Goal: Browse casually: Explore the website without a specific task or goal

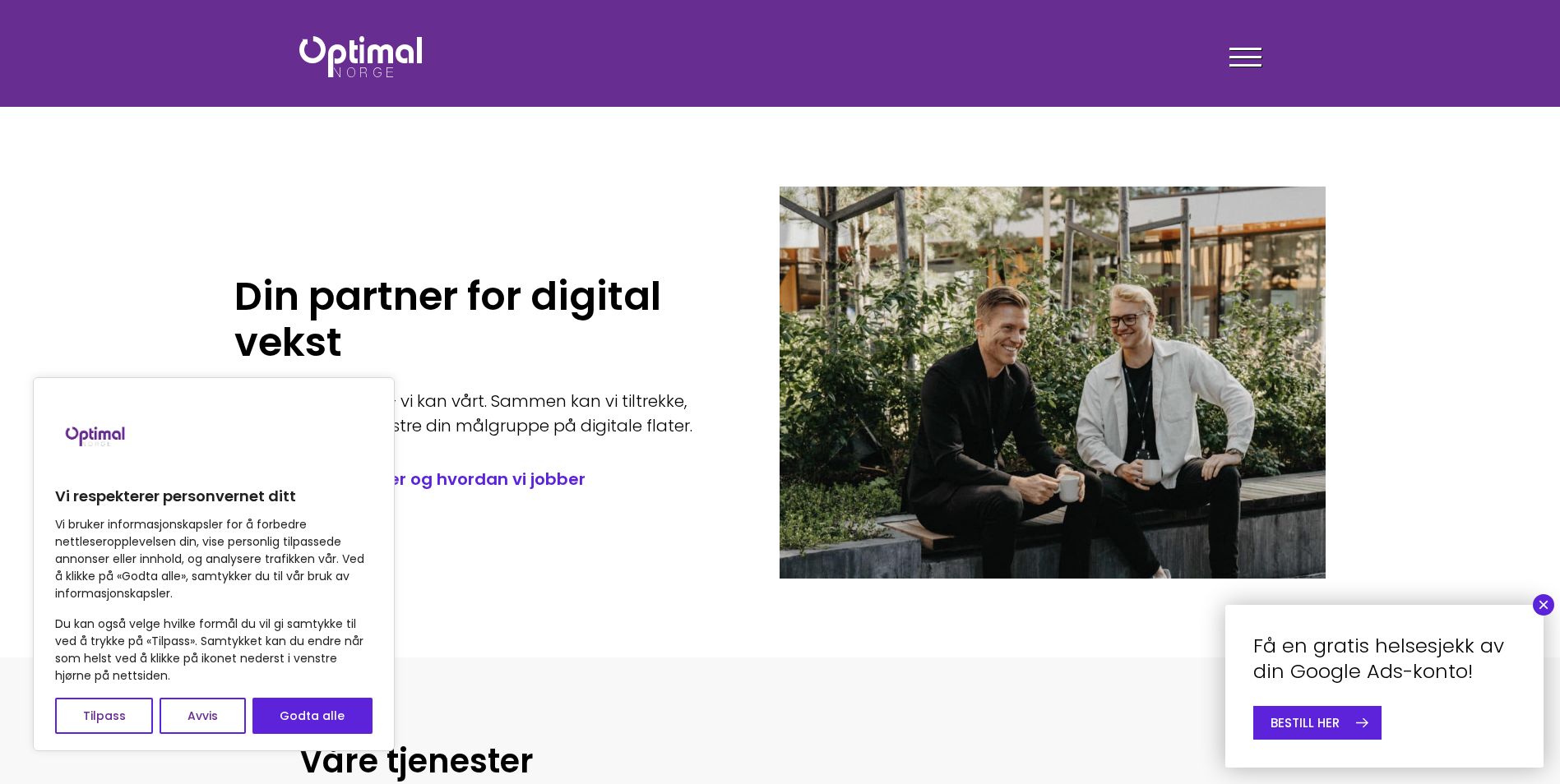
drag, startPoint x: 1546, startPoint y: 606, endPoint x: 1546, endPoint y: 592, distance: 14.0
click at [1546, 605] on button "×" at bounding box center [1544, 605] width 21 height 21
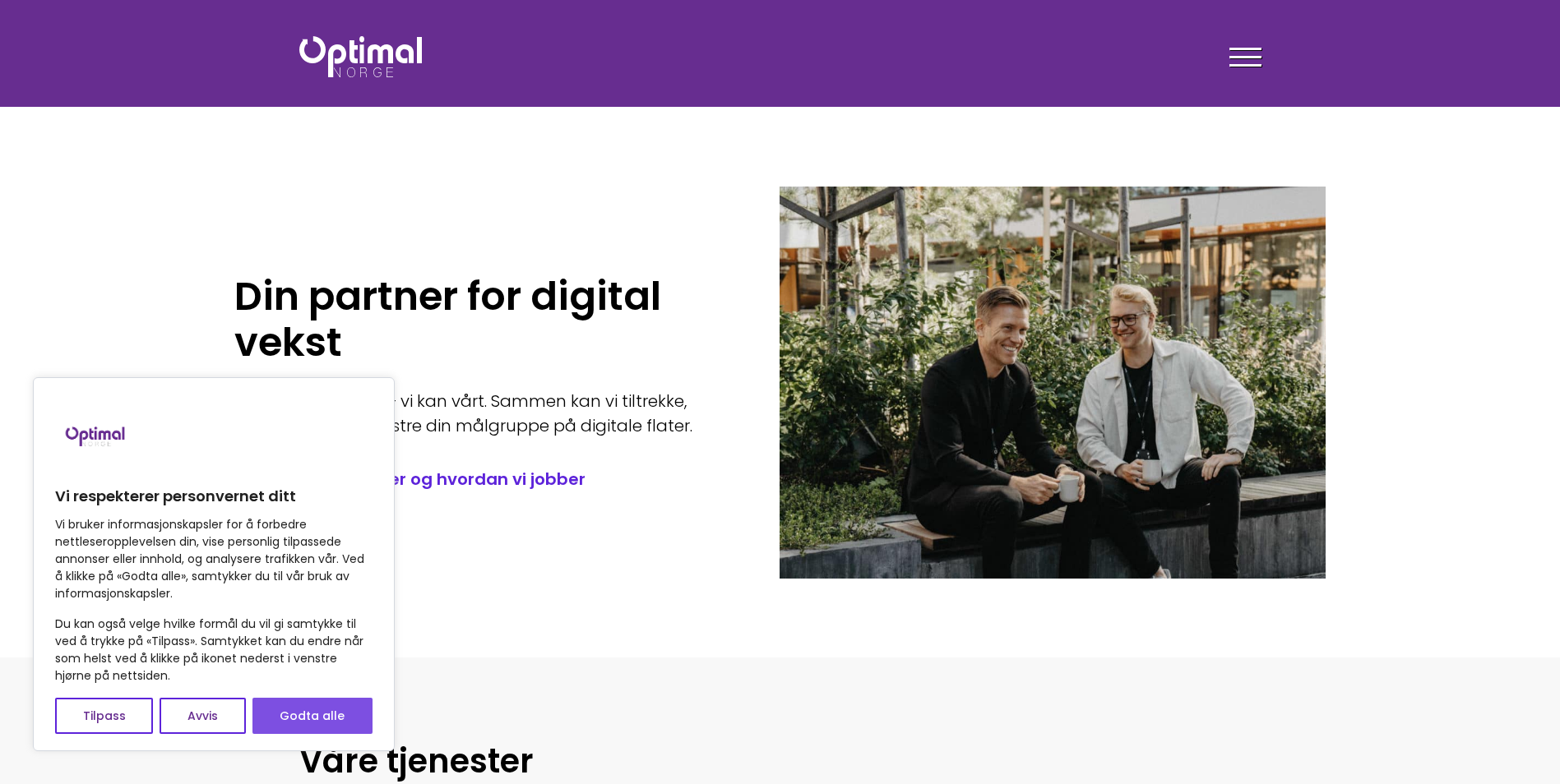
click at [356, 707] on button "Godta alle" at bounding box center [313, 715] width 120 height 36
checkbox input "true"
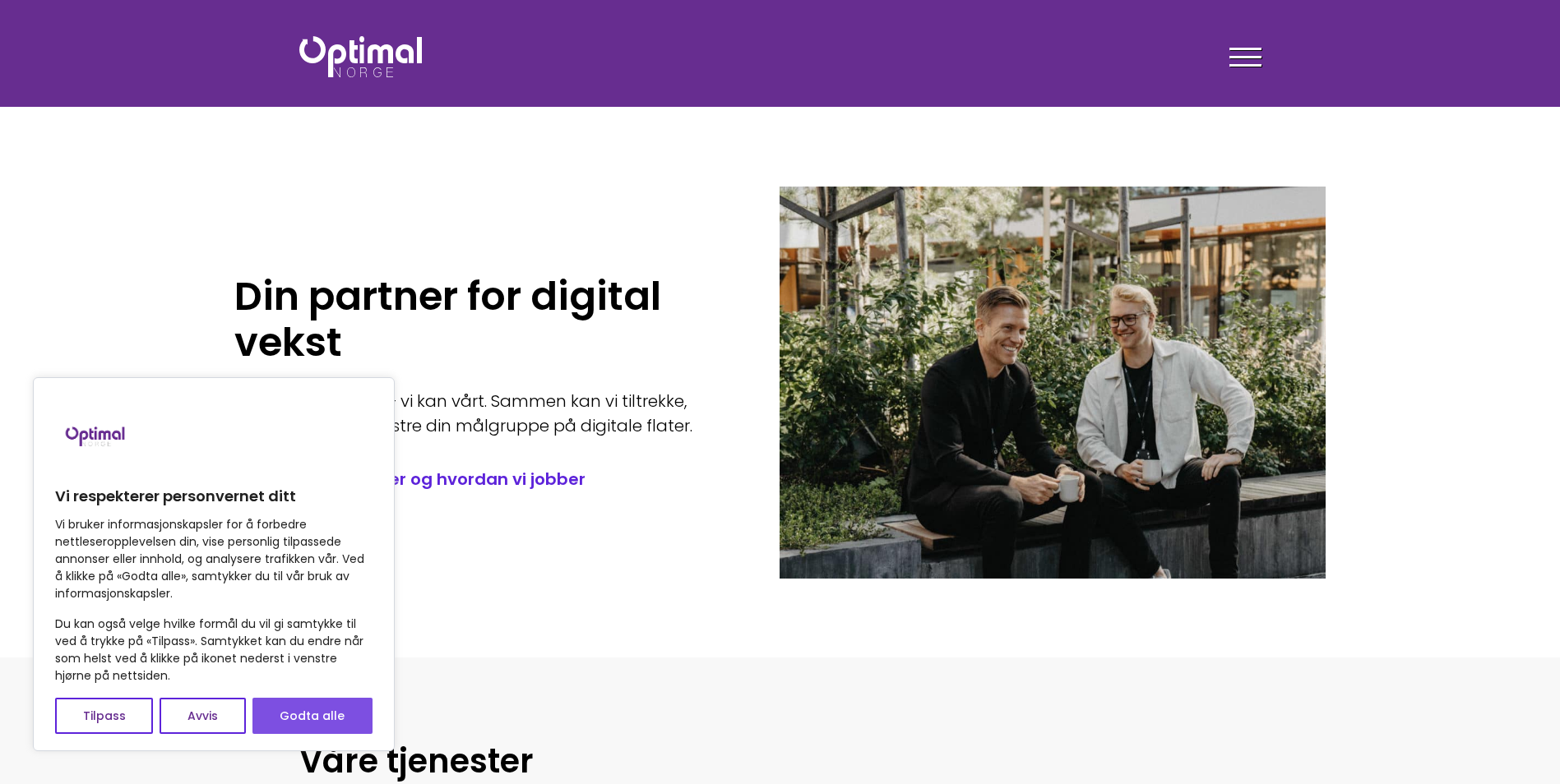
checkbox input "true"
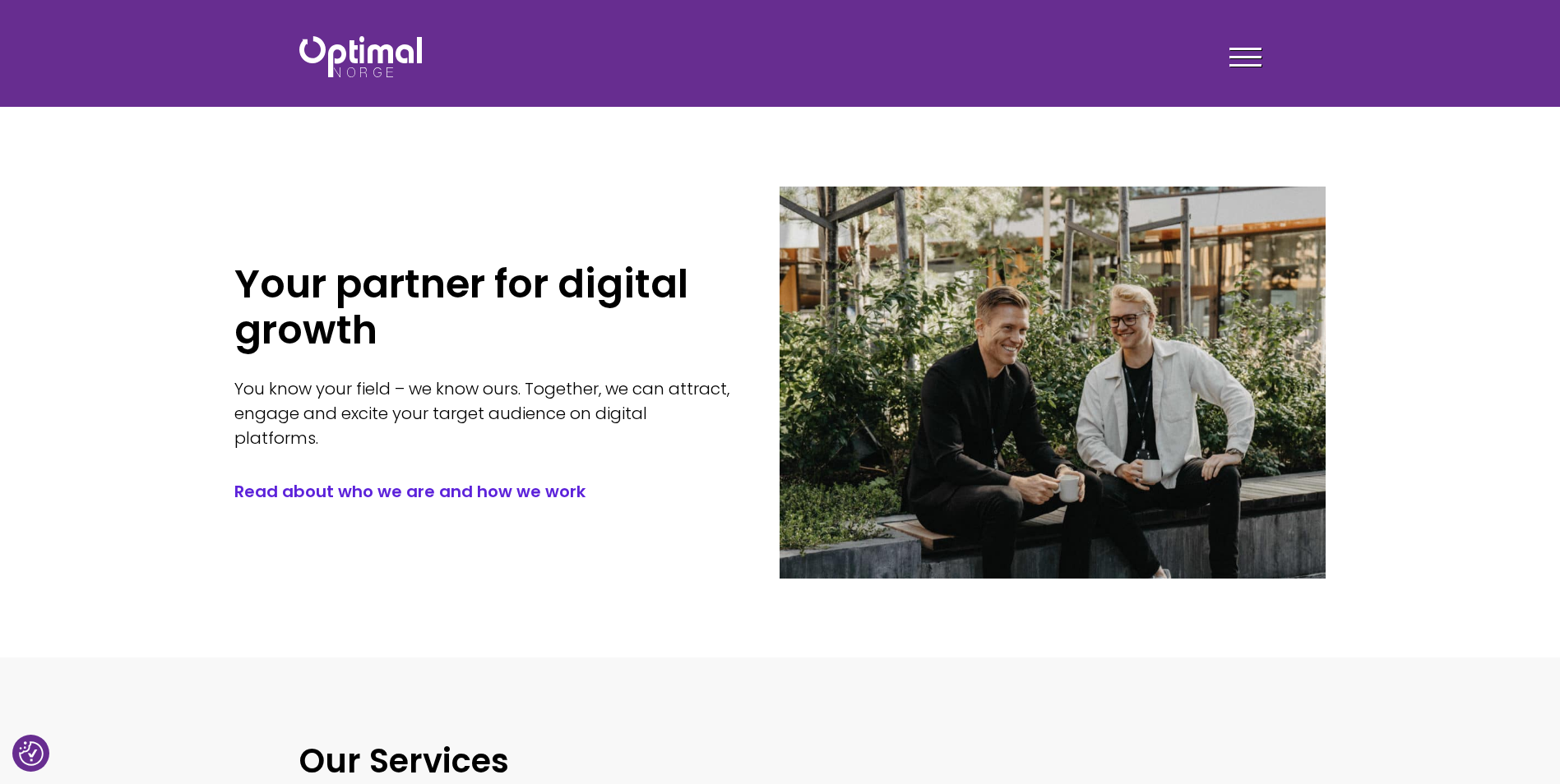
click at [1239, 65] on span at bounding box center [1246, 65] width 32 height 3
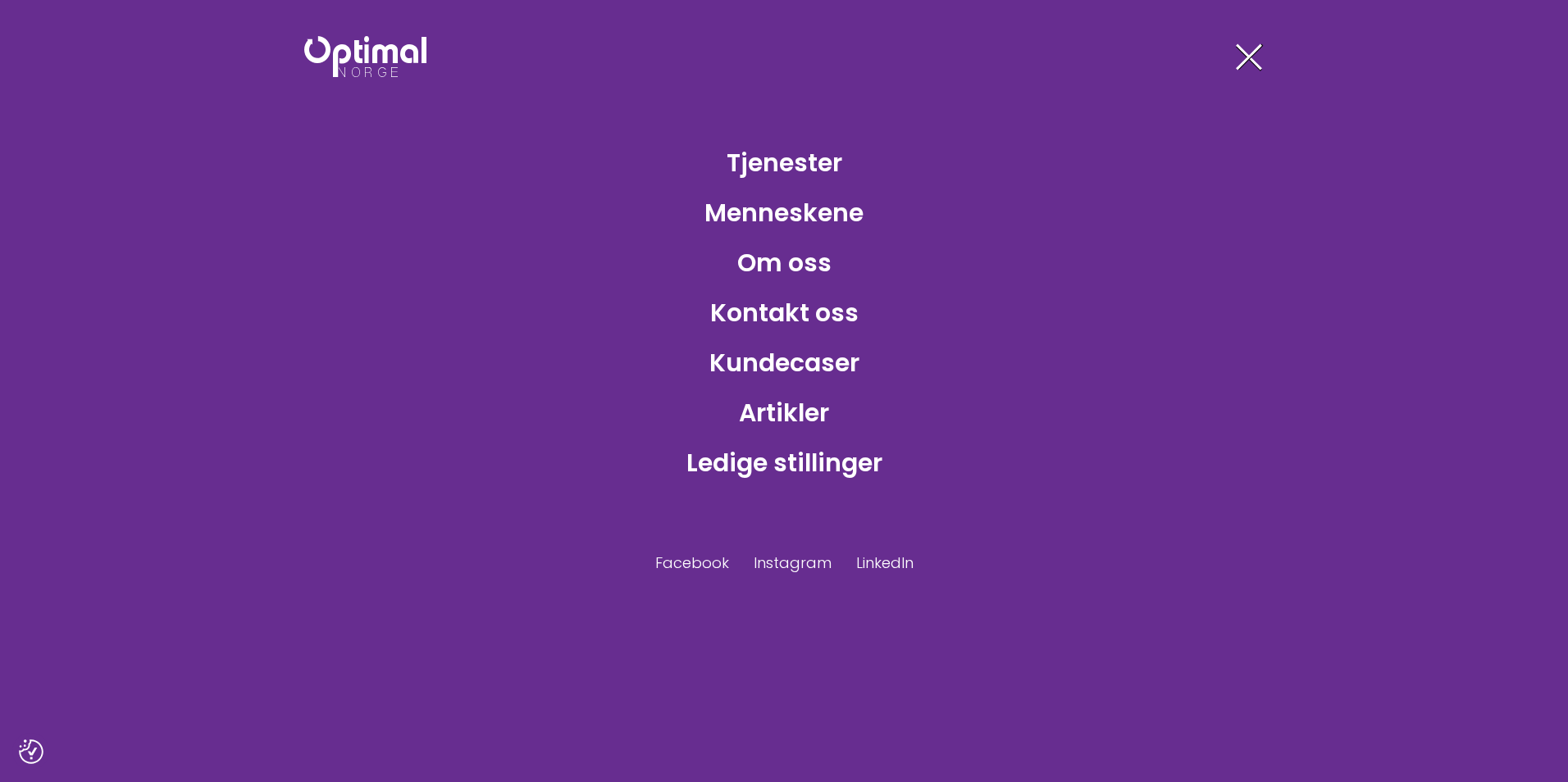
click at [1238, 54] on div at bounding box center [1248, 60] width 32 height 41
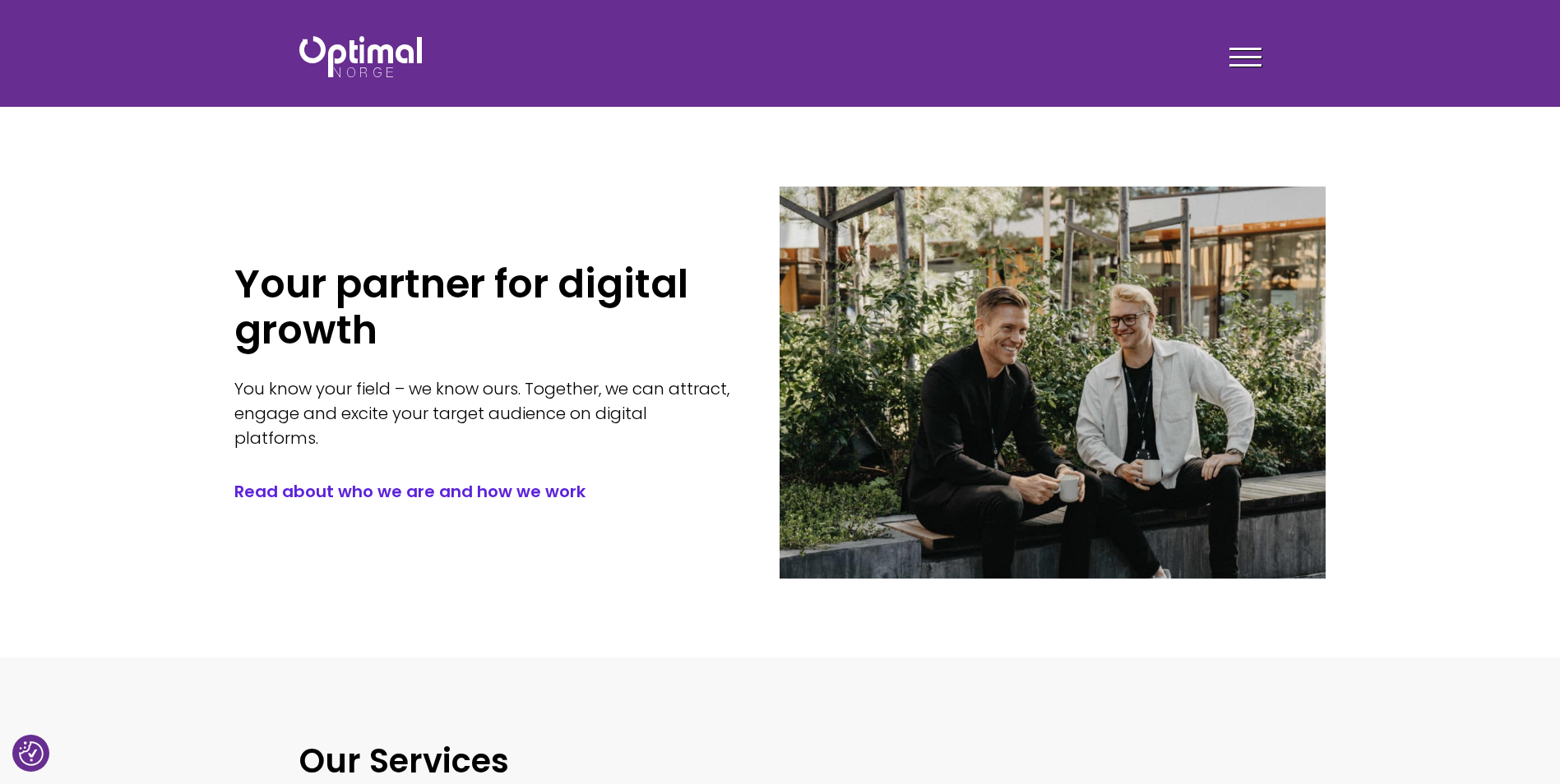
drag, startPoint x: 1397, startPoint y: 203, endPoint x: 1392, endPoint y: 144, distance: 59.2
click at [1392, 144] on section "Your partner for digital growth You know your field – we know ours. Together, w…" at bounding box center [780, 328] width 1560 height 657
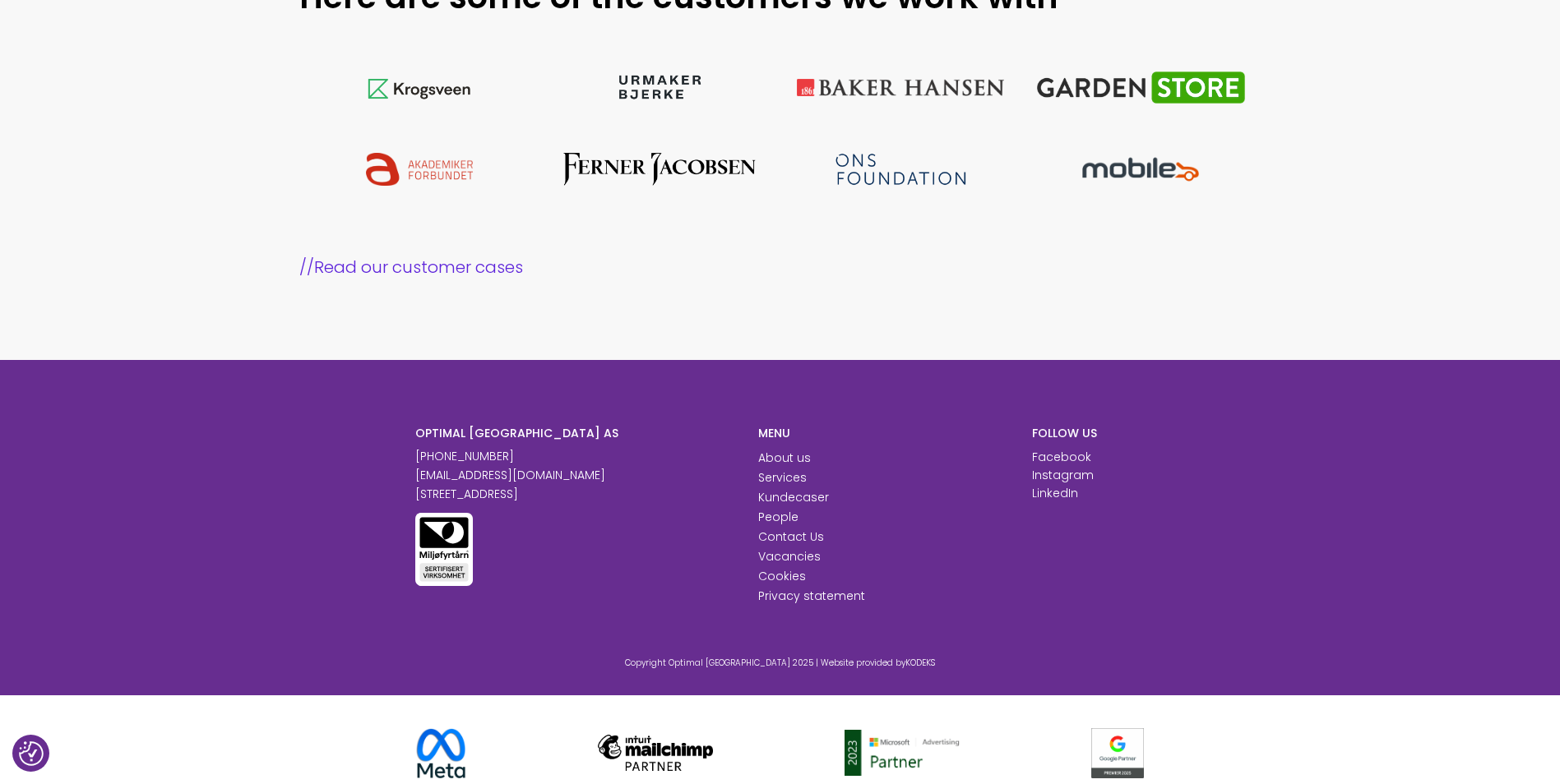
scroll to position [1624, 0]
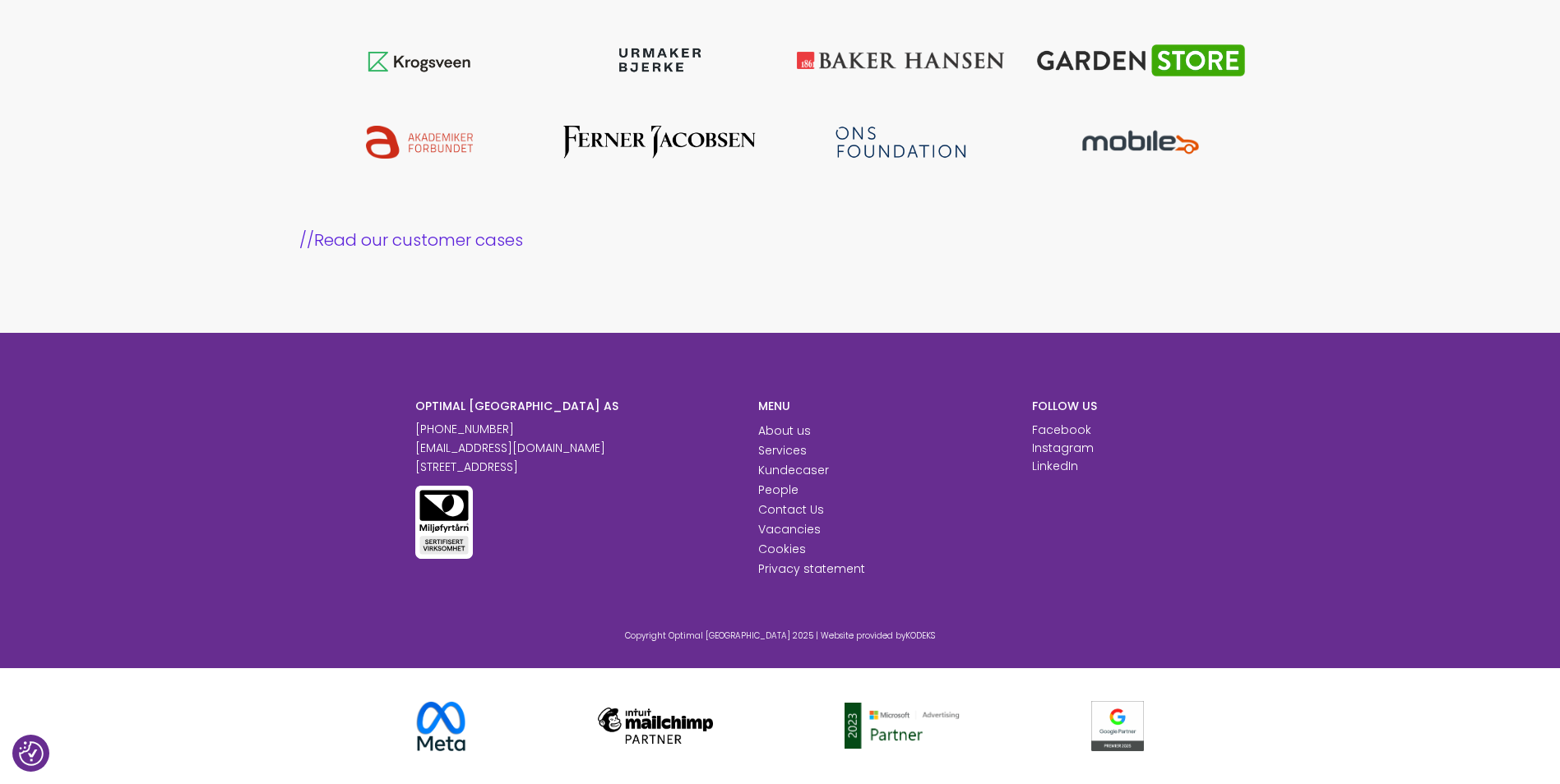
click at [1092, 273] on section "Here are some of the customers we work with // Read our customer cases" at bounding box center [780, 100] width 1560 height 469
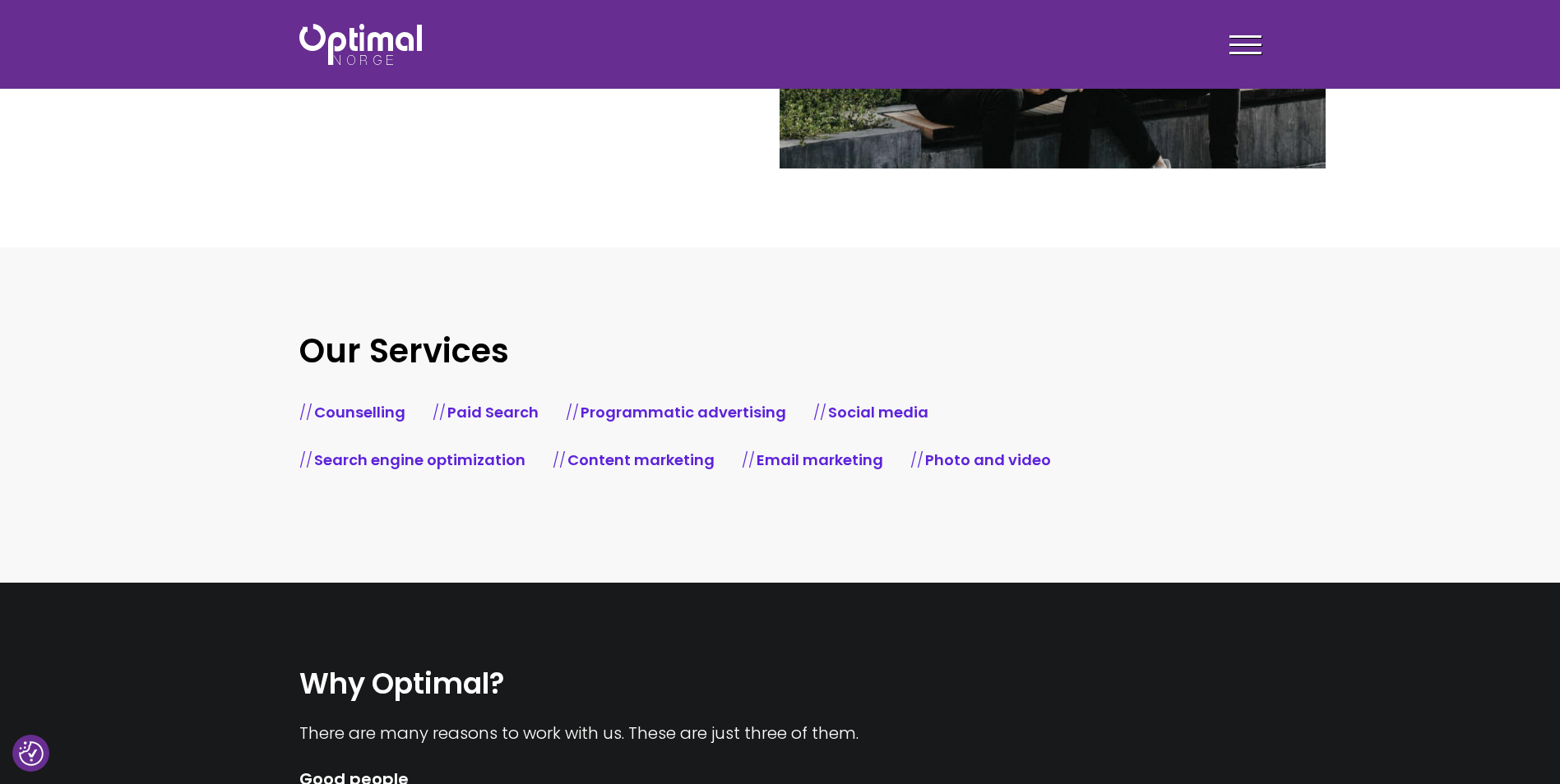
scroll to position [392, 0]
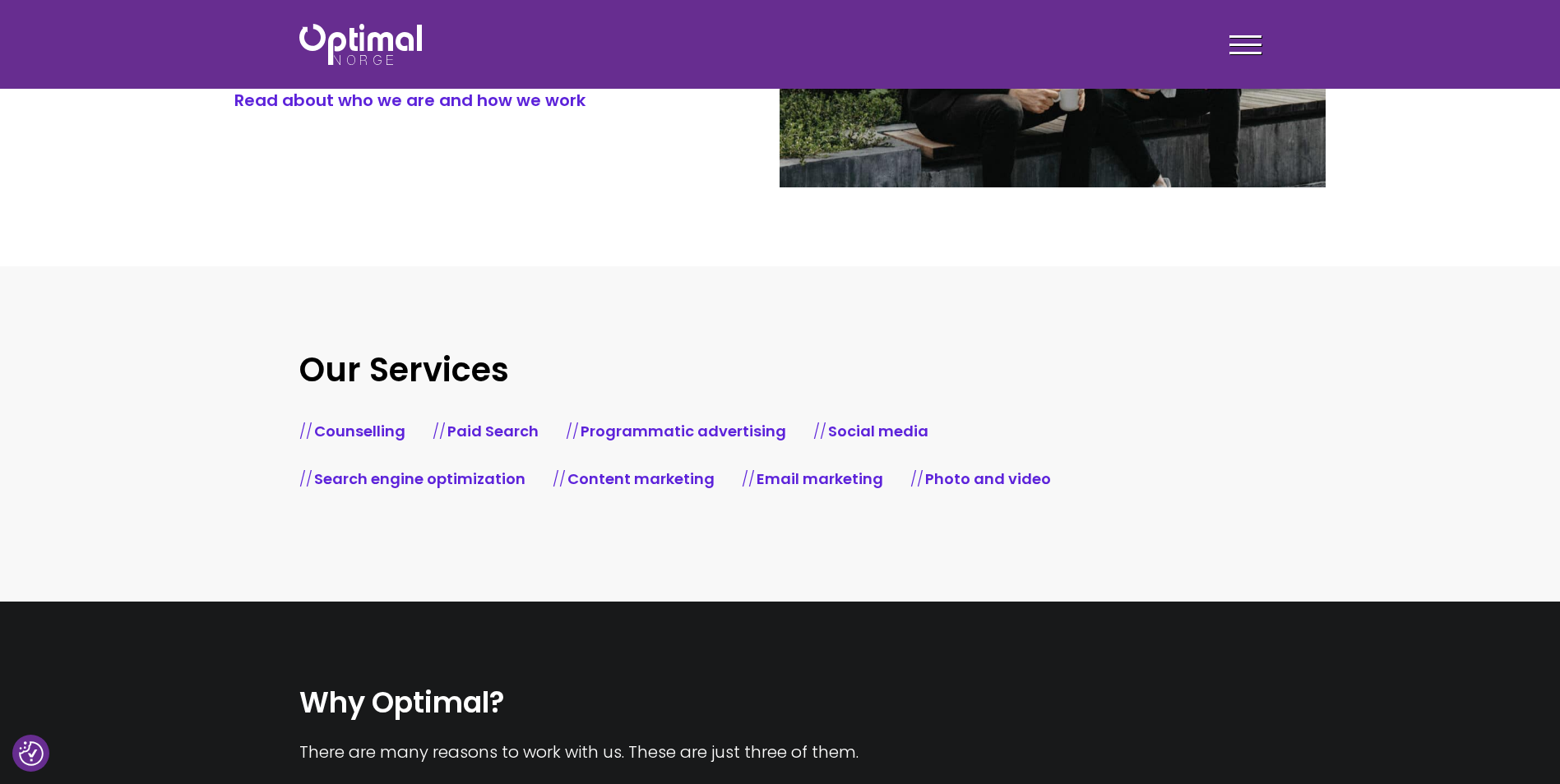
click at [1236, 31] on div at bounding box center [1246, 48] width 32 height 41
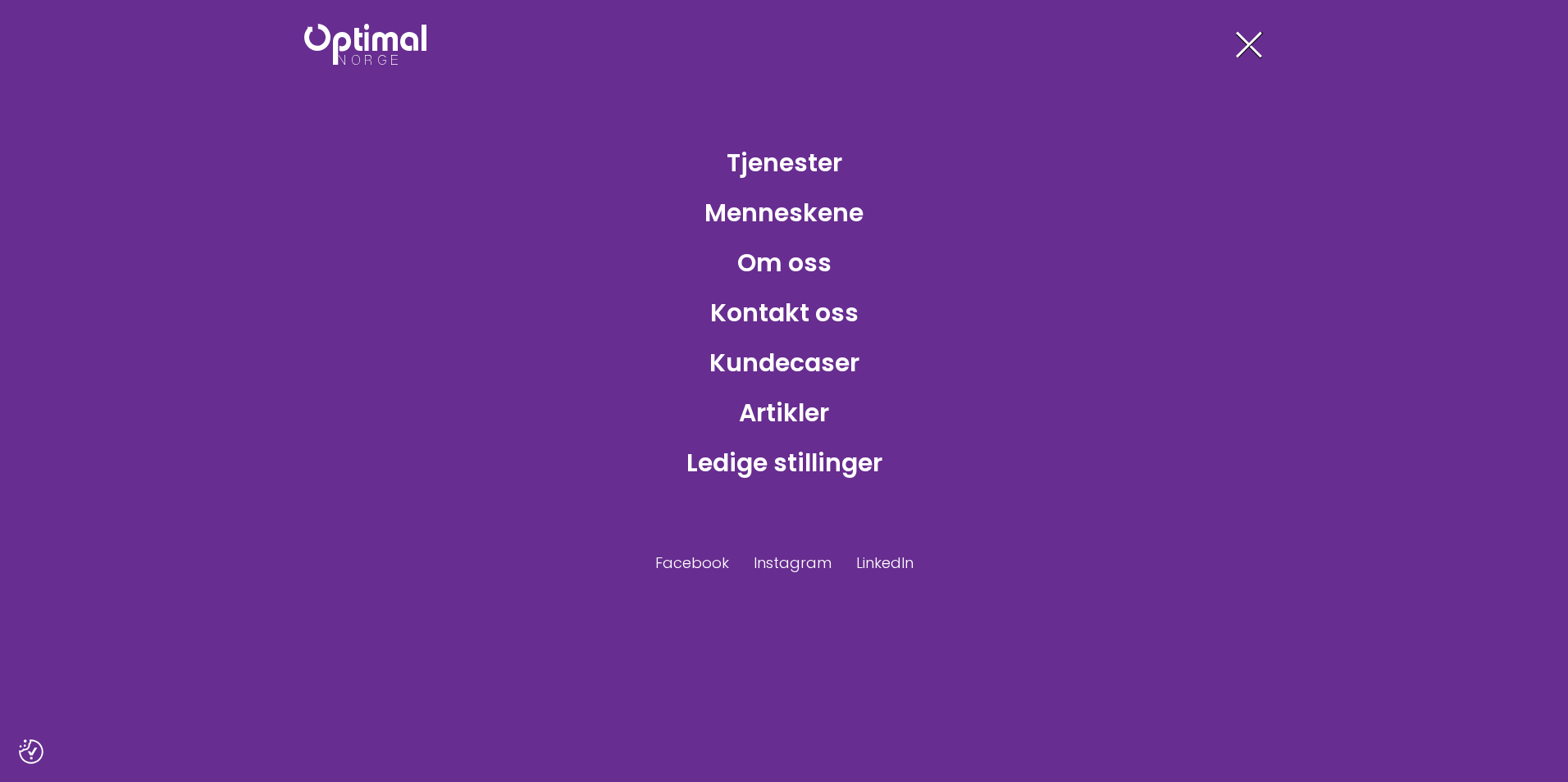
drag, startPoint x: 1239, startPoint y: 53, endPoint x: 1247, endPoint y: 35, distance: 19.7
click at [1243, 42] on div at bounding box center [1248, 47] width 32 height 41
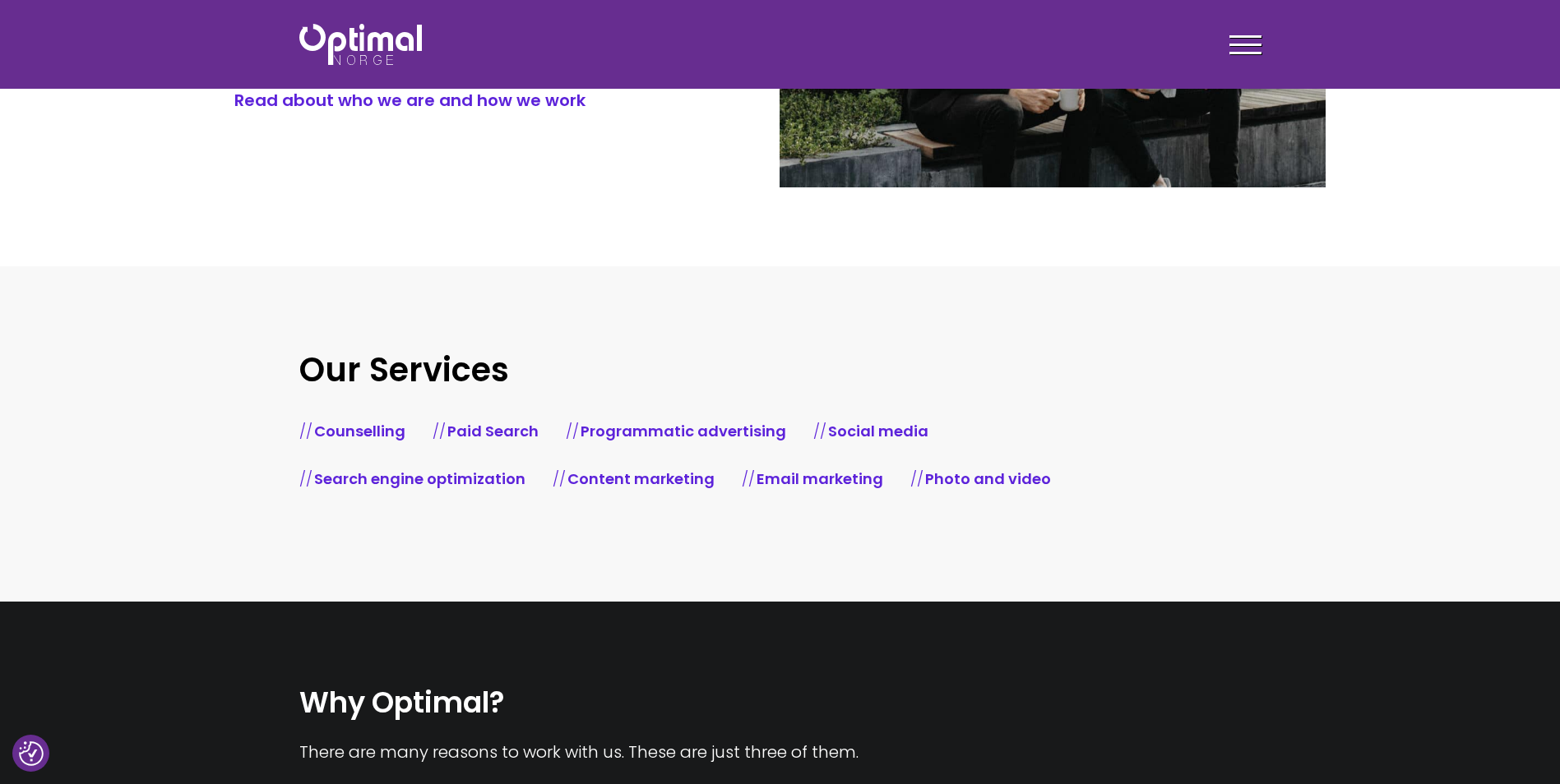
drag, startPoint x: 1034, startPoint y: 435, endPoint x: 1329, endPoint y: 216, distance: 367.4
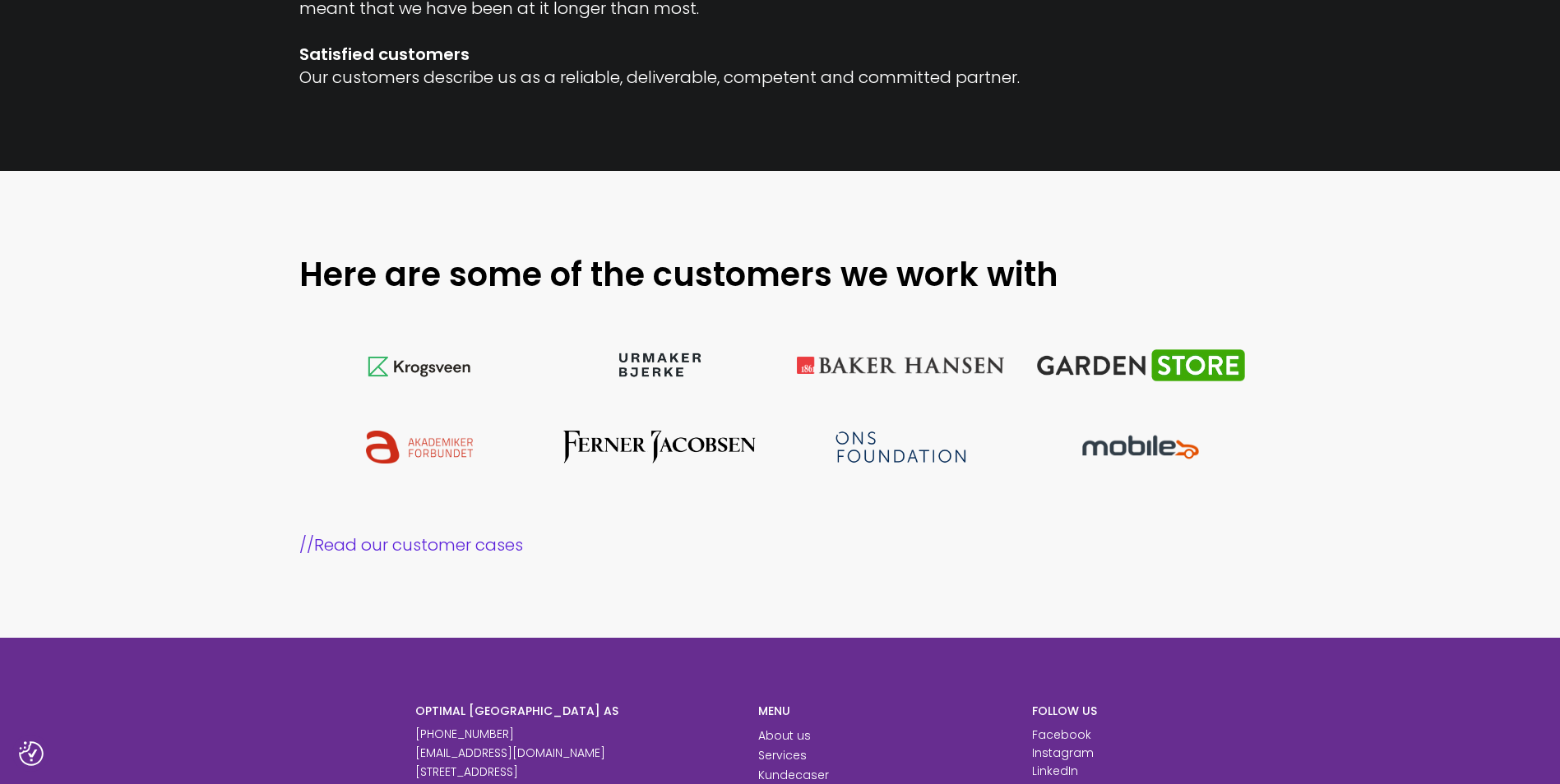
scroll to position [1562, 0]
